Goal: Obtain resource: Obtain resource

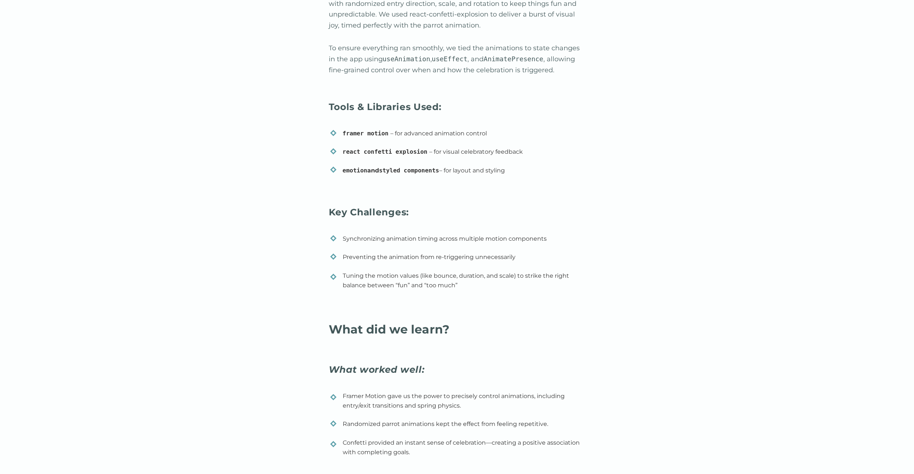
scroll to position [1321, 0]
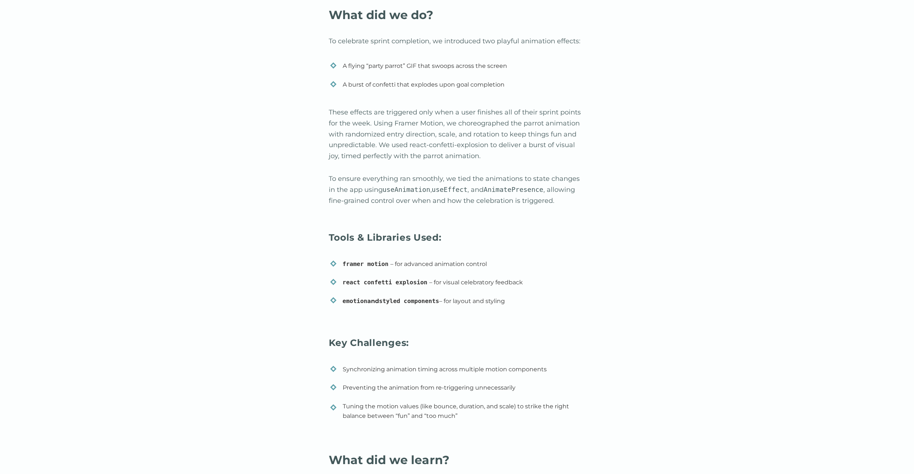
scroll to position [1189, 0]
click at [341, 281] on li "react confetti explosion – for visual celebratory feedback" at bounding box center [458, 285] width 257 height 18
drag, startPoint x: 341, startPoint y: 281, endPoint x: 408, endPoint y: 277, distance: 66.5
click at [408, 277] on li "react confetti explosion – for visual celebratory feedback" at bounding box center [458, 285] width 257 height 18
copy code "react confetti explosion"
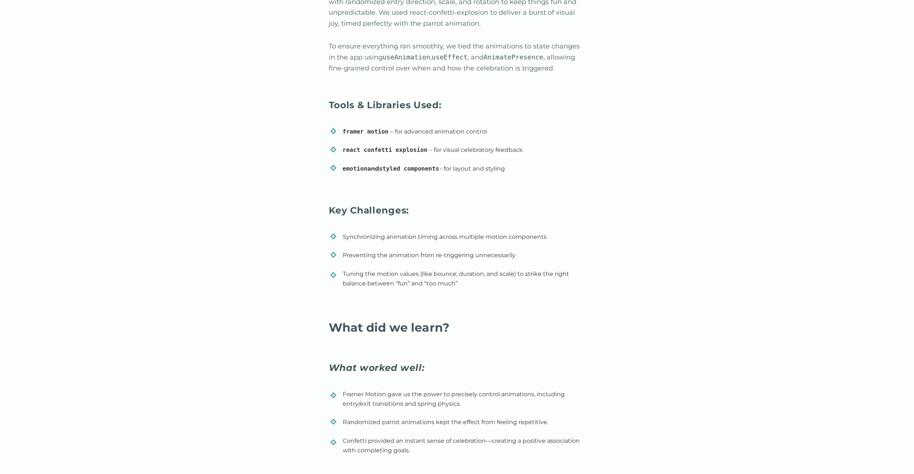
scroll to position [1187, 0]
